Goal: Complete application form

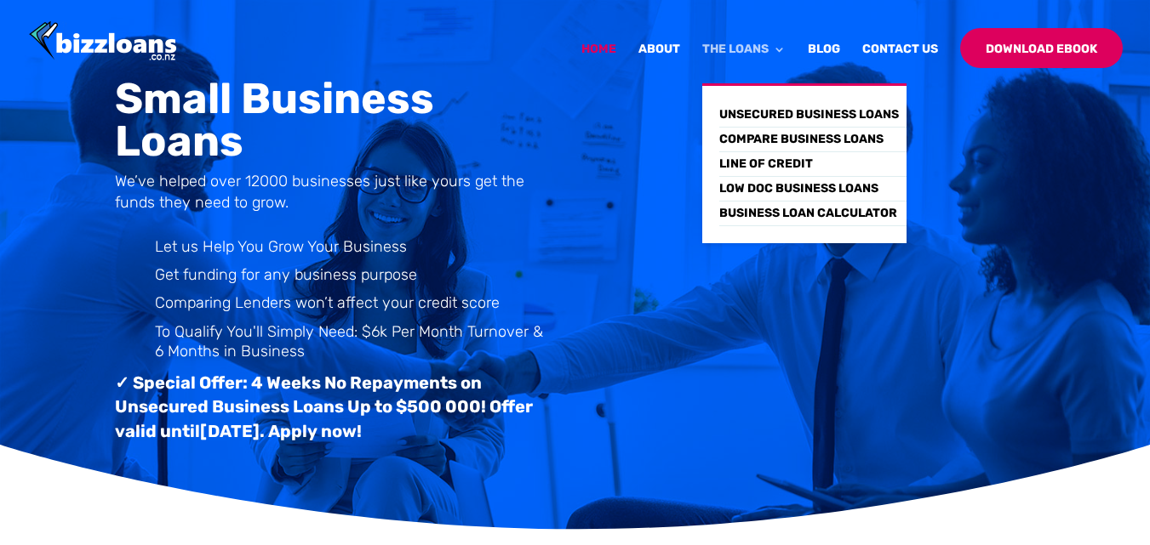
click at [778, 48] on link "The Loans" at bounding box center [743, 63] width 83 height 40
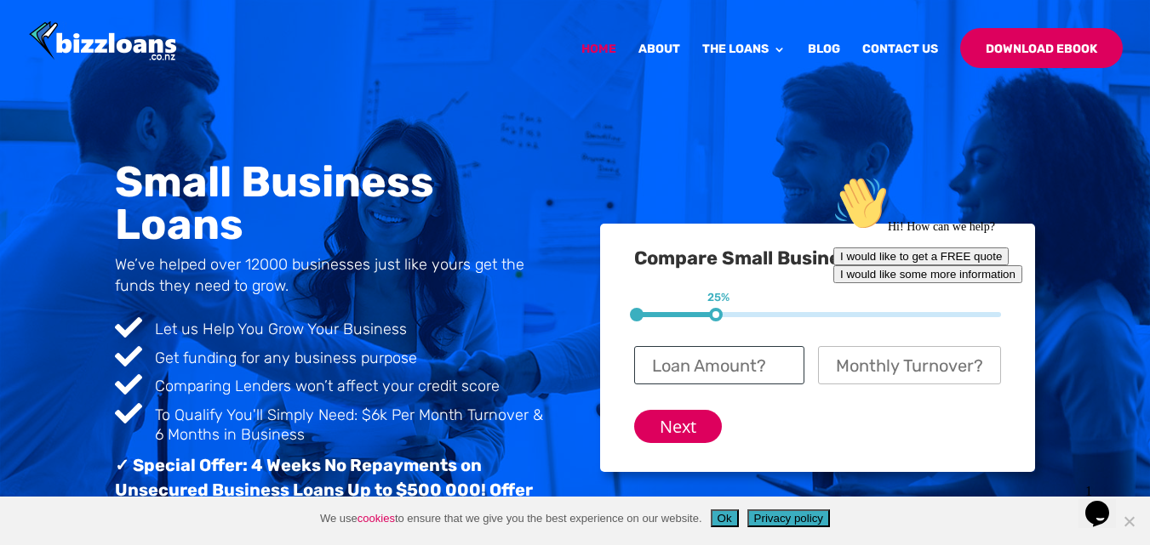
click at [744, 363] on input "Loan Amount? *" at bounding box center [718, 365] width 169 height 38
type input "$ 60,000"
click at [833, 176] on icon "Chat attention grabber" at bounding box center [833, 176] width 0 height 0
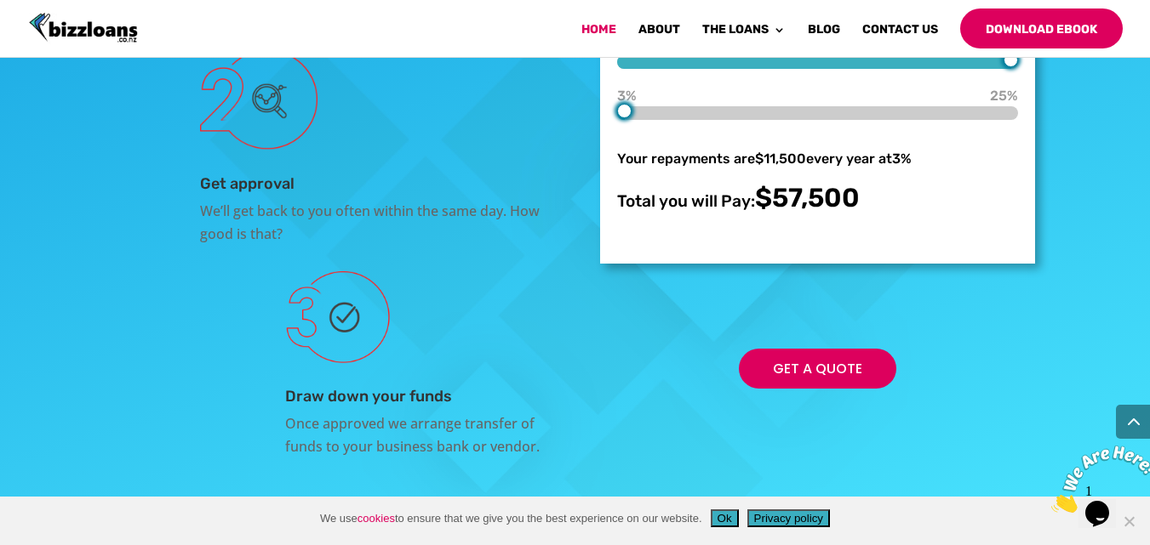
scroll to position [3011, 0]
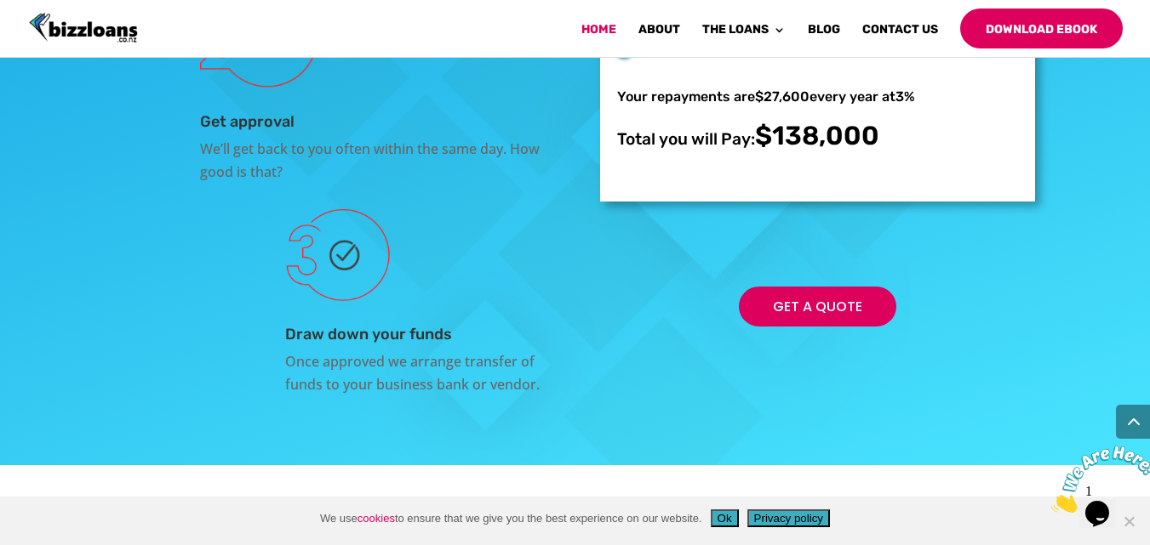
scroll to position [3042, 0]
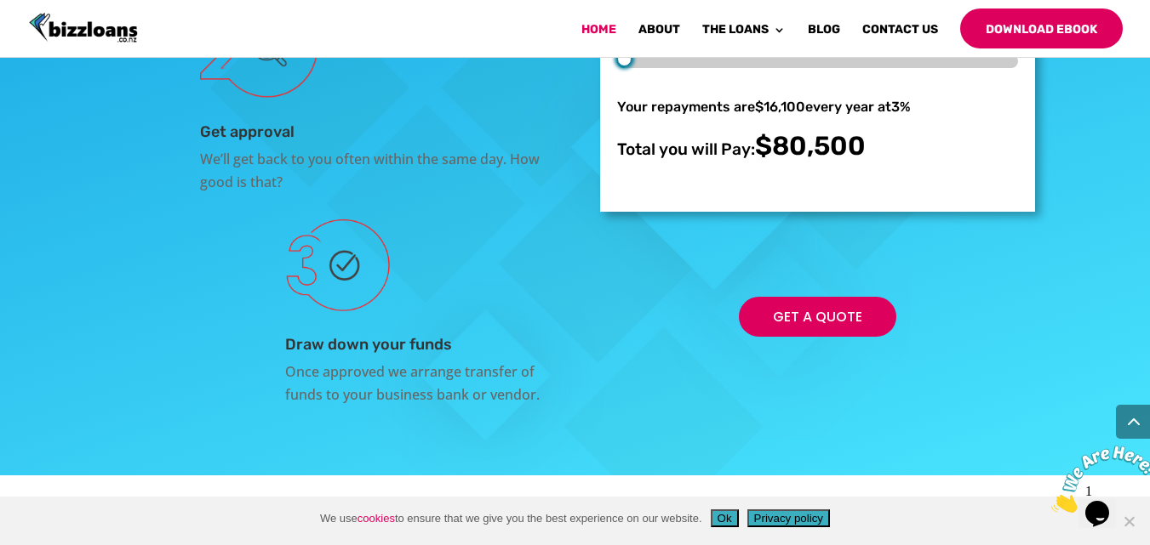
click at [706, 162] on div "$10,000 $70,000 $300,000 1 year 5 years 5 years 3% 3% 25% Your repayments are $…" at bounding box center [817, 52] width 401 height 220
click at [511, 194] on div "Get approval We’ll get back to you often within the same day. How good is that?" at bounding box center [375, 95] width 350 height 197
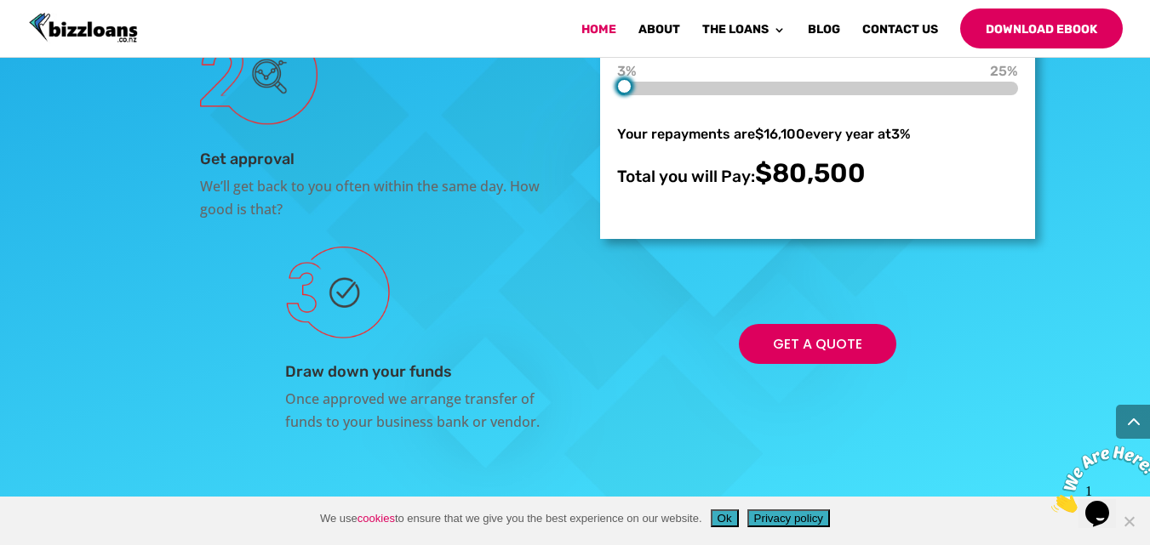
scroll to position [3035, 0]
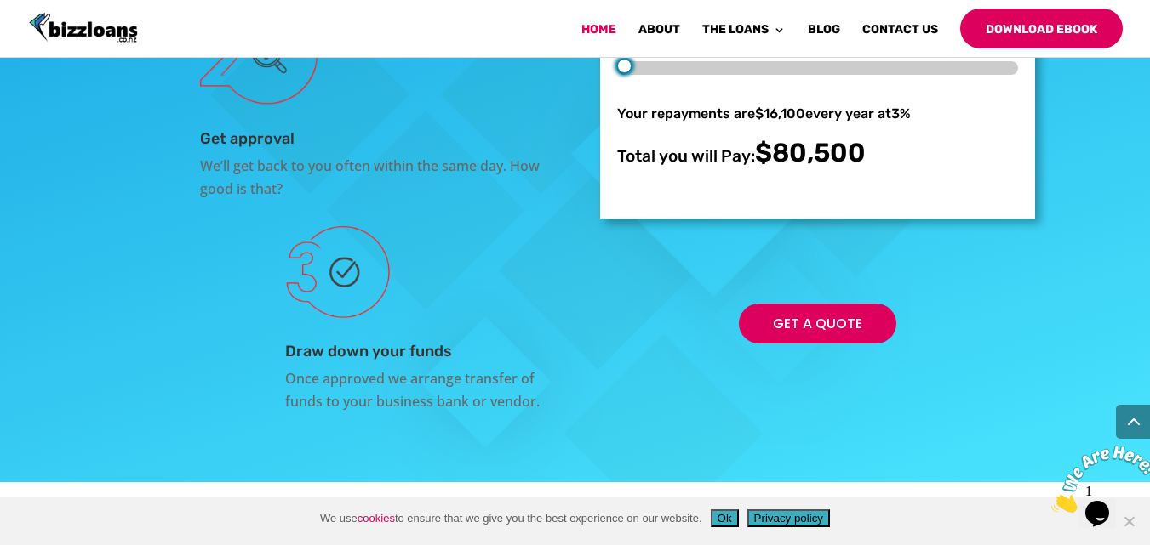
type input "10000"
click at [590, 174] on div "Complete Your Online Application Confirm your details and apply on line in a ma…" at bounding box center [575, 108] width 920 height 656
click at [588, 227] on div "Complete Your Online Application Confirm your details and apply on line in a ma…" at bounding box center [575, 108] width 920 height 656
type input "3"
click at [774, 24] on div at bounding box center [817, 17] width 401 height 14
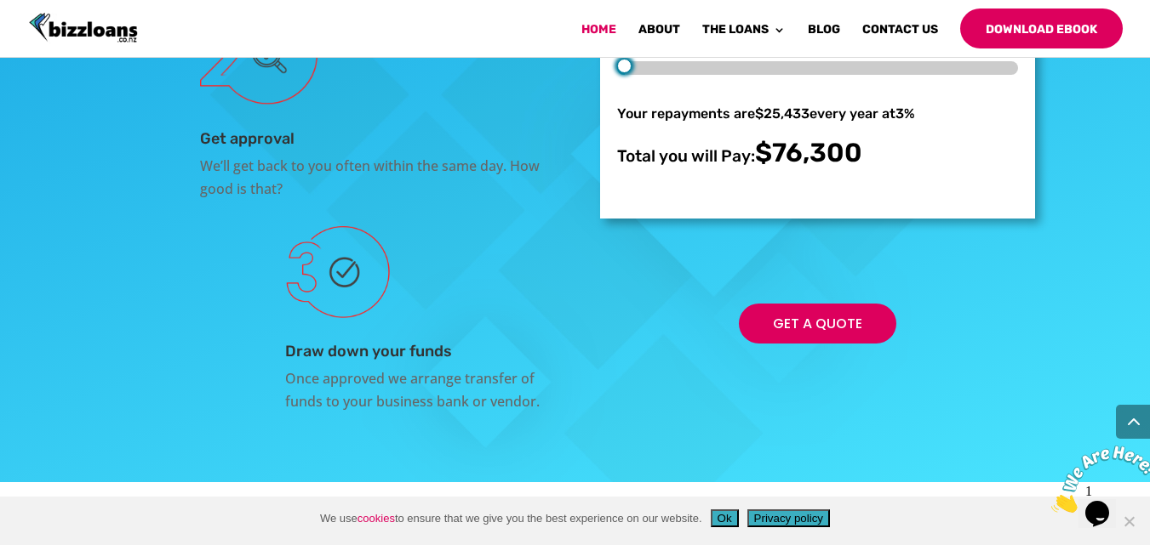
type input "80000"
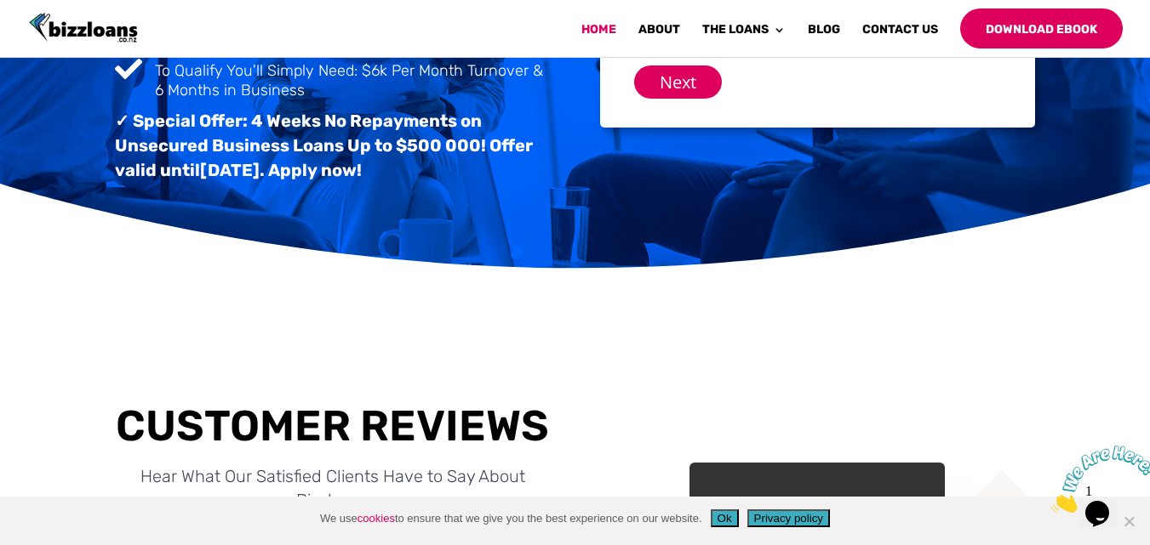
scroll to position [0, 0]
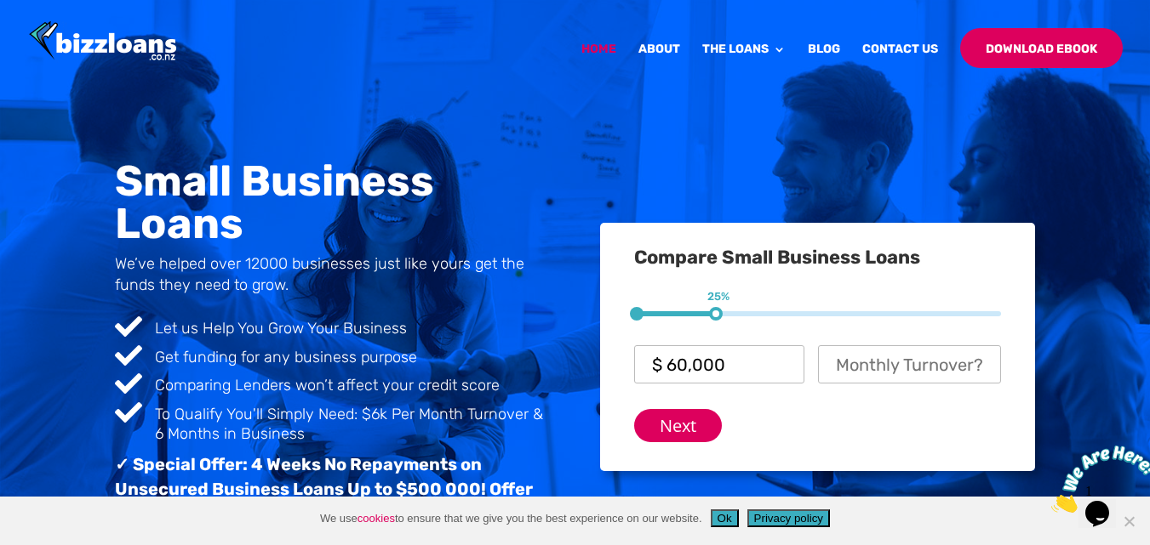
click at [634, 325] on div "1 25%" at bounding box center [634, 331] width 0 height 12
click at [670, 439] on input "Next" at bounding box center [678, 425] width 88 height 33
click at [682, 424] on input "Next" at bounding box center [678, 425] width 88 height 33
